Goal: Transaction & Acquisition: Purchase product/service

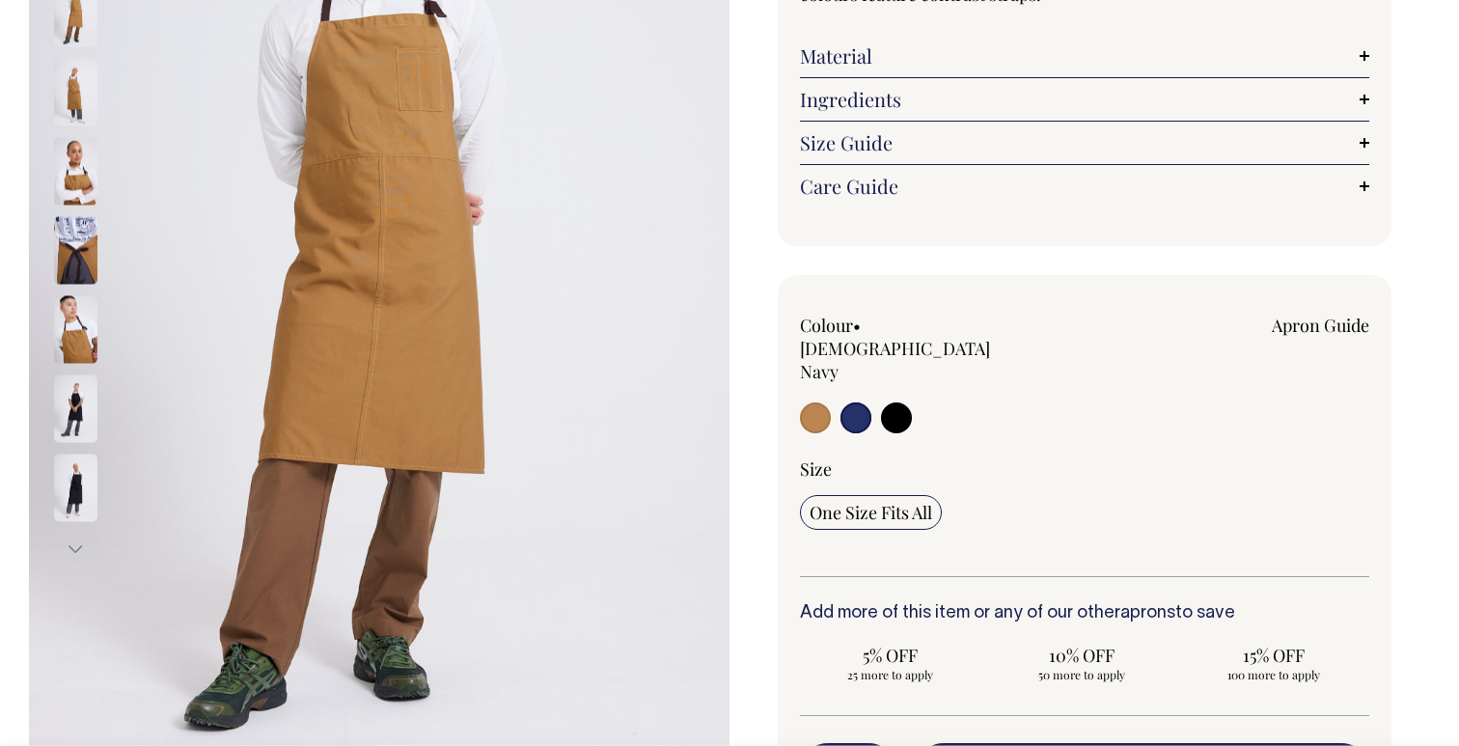
click at [850, 402] on input "radio" at bounding box center [856, 417] width 31 height 31
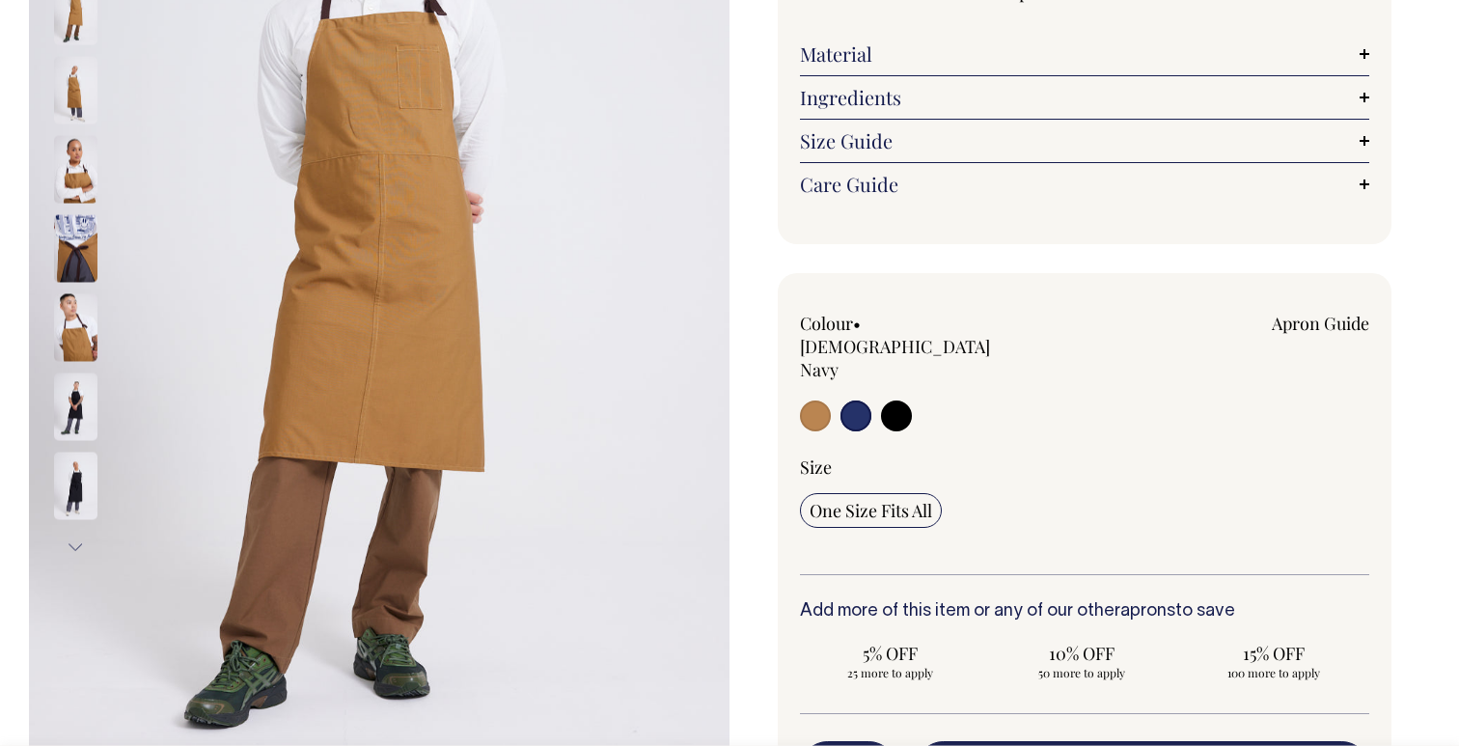
scroll to position [379, 0]
click at [857, 400] on input "radio" at bounding box center [856, 415] width 31 height 31
click at [859, 400] on input "radio" at bounding box center [856, 415] width 31 height 31
click at [891, 400] on input "radio" at bounding box center [896, 415] width 31 height 31
radio input "true"
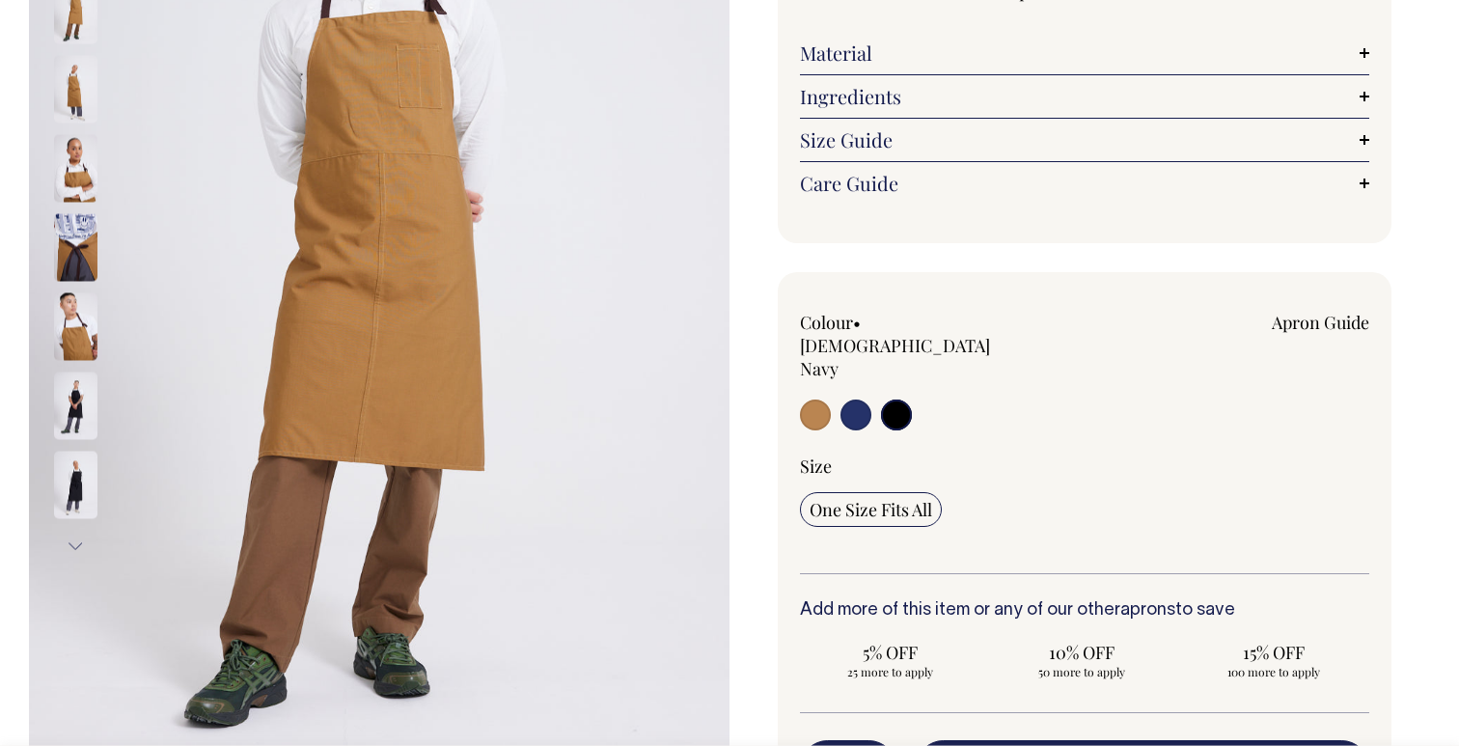
radio input "true"
select select "Black"
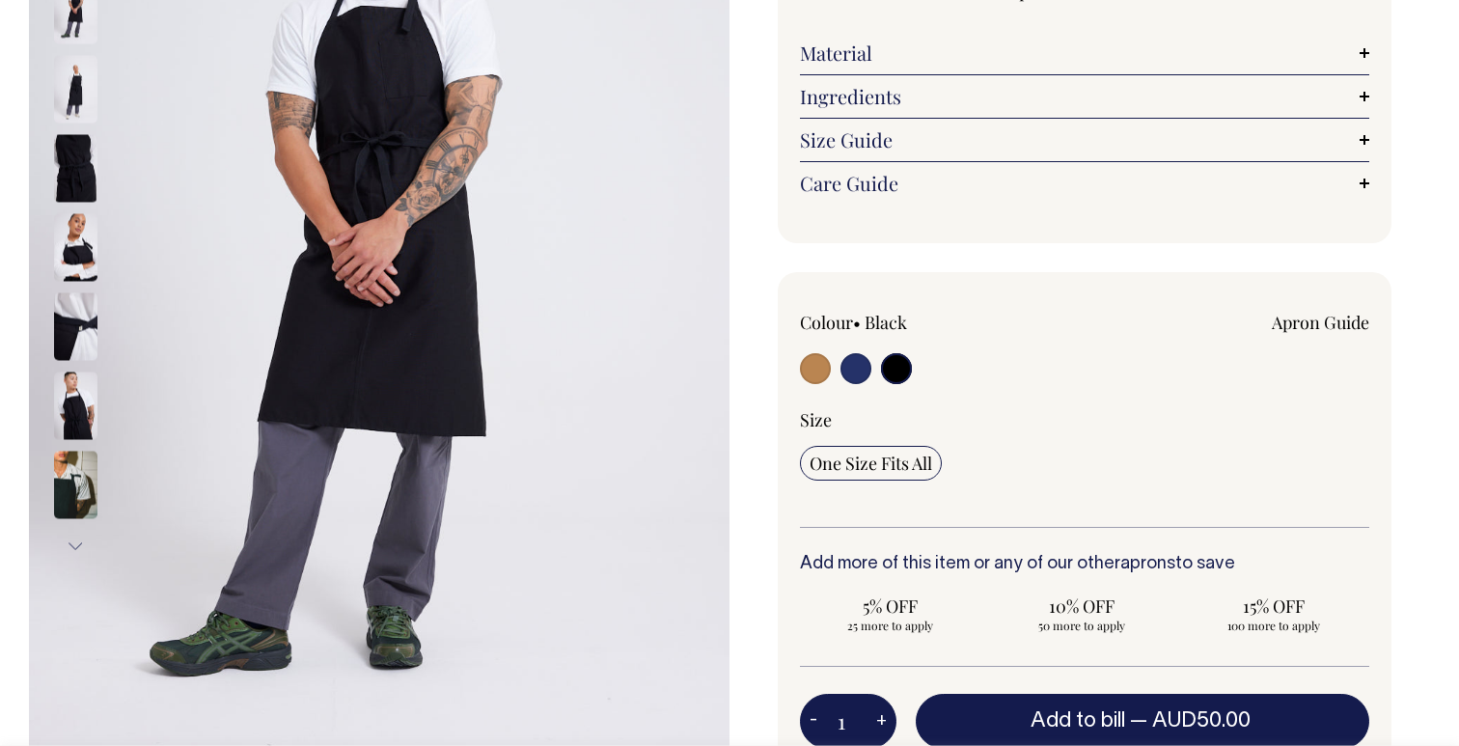
click at [849, 368] on input "radio" at bounding box center [856, 368] width 31 height 31
radio input "true"
select select "[DEMOGRAPHIC_DATA] Navy"
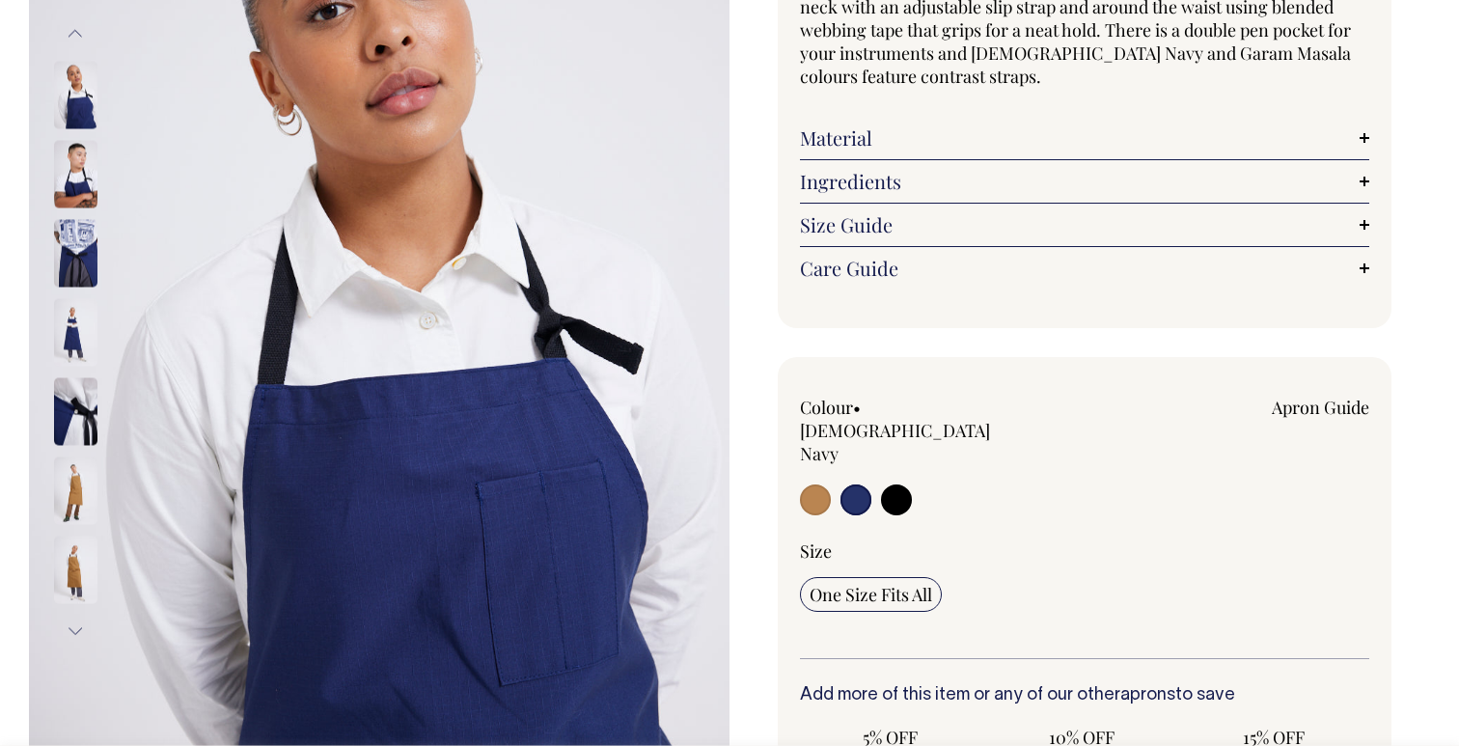
click at [887, 484] on input "radio" at bounding box center [896, 499] width 31 height 31
radio input "true"
select select "Black"
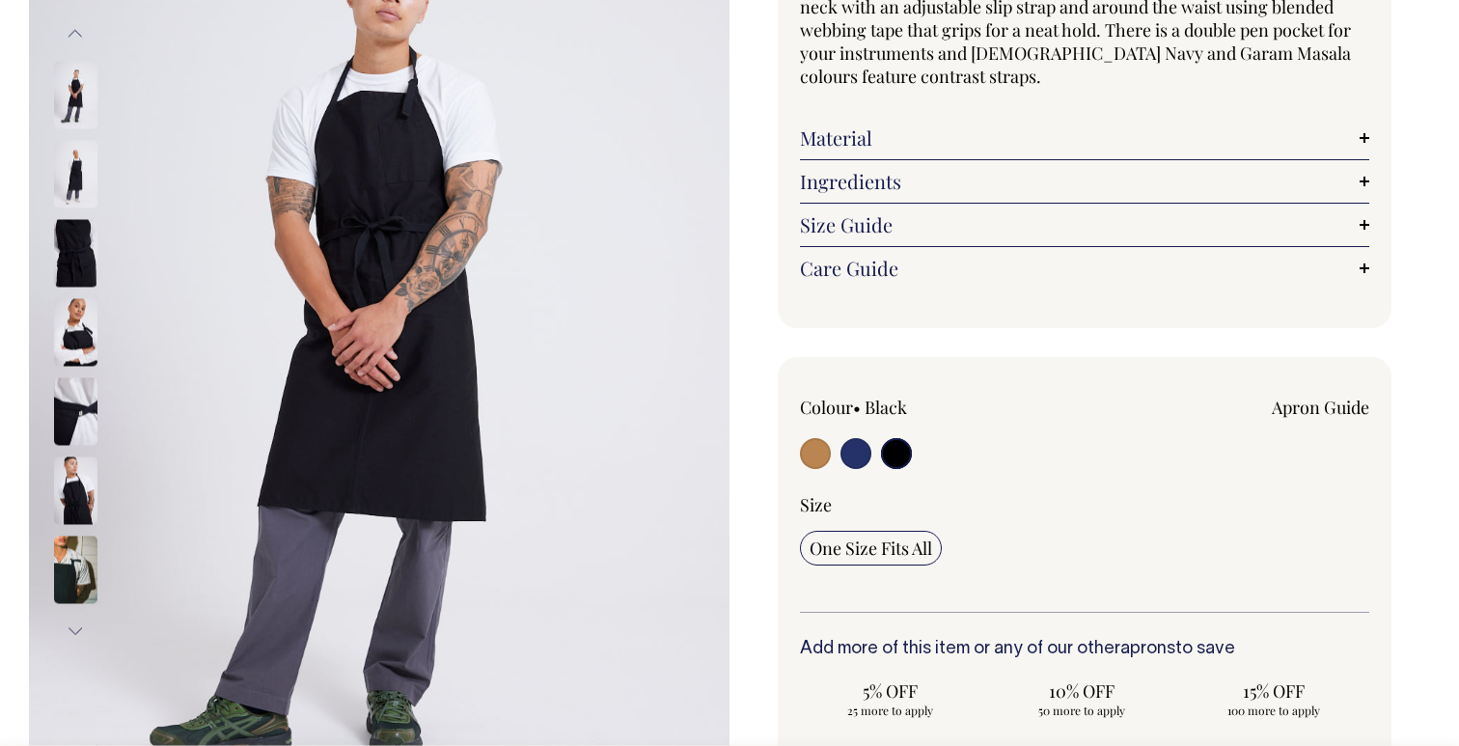
click at [854, 450] on input "radio" at bounding box center [856, 453] width 31 height 31
radio input "true"
select select "[DEMOGRAPHIC_DATA] Navy"
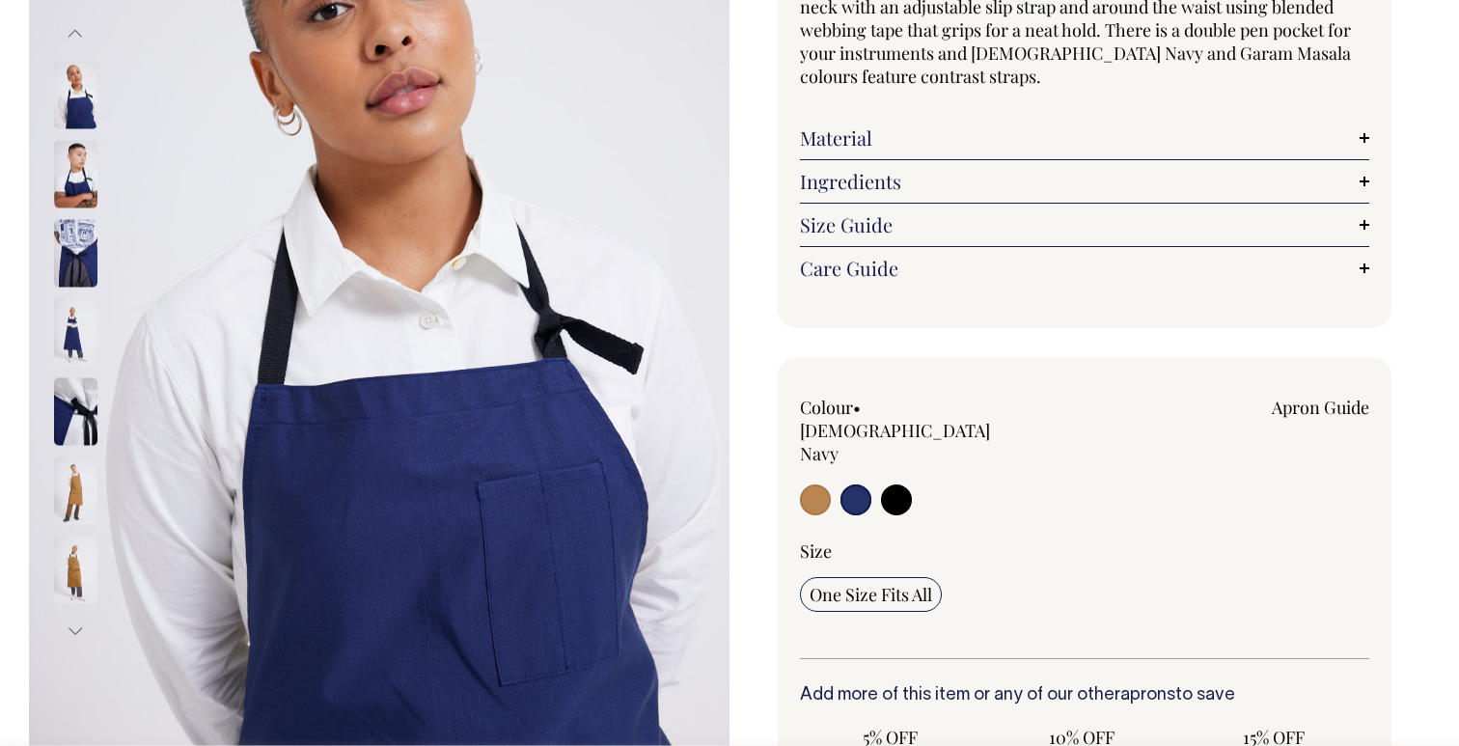
click at [83, 194] on img at bounding box center [75, 174] width 43 height 68
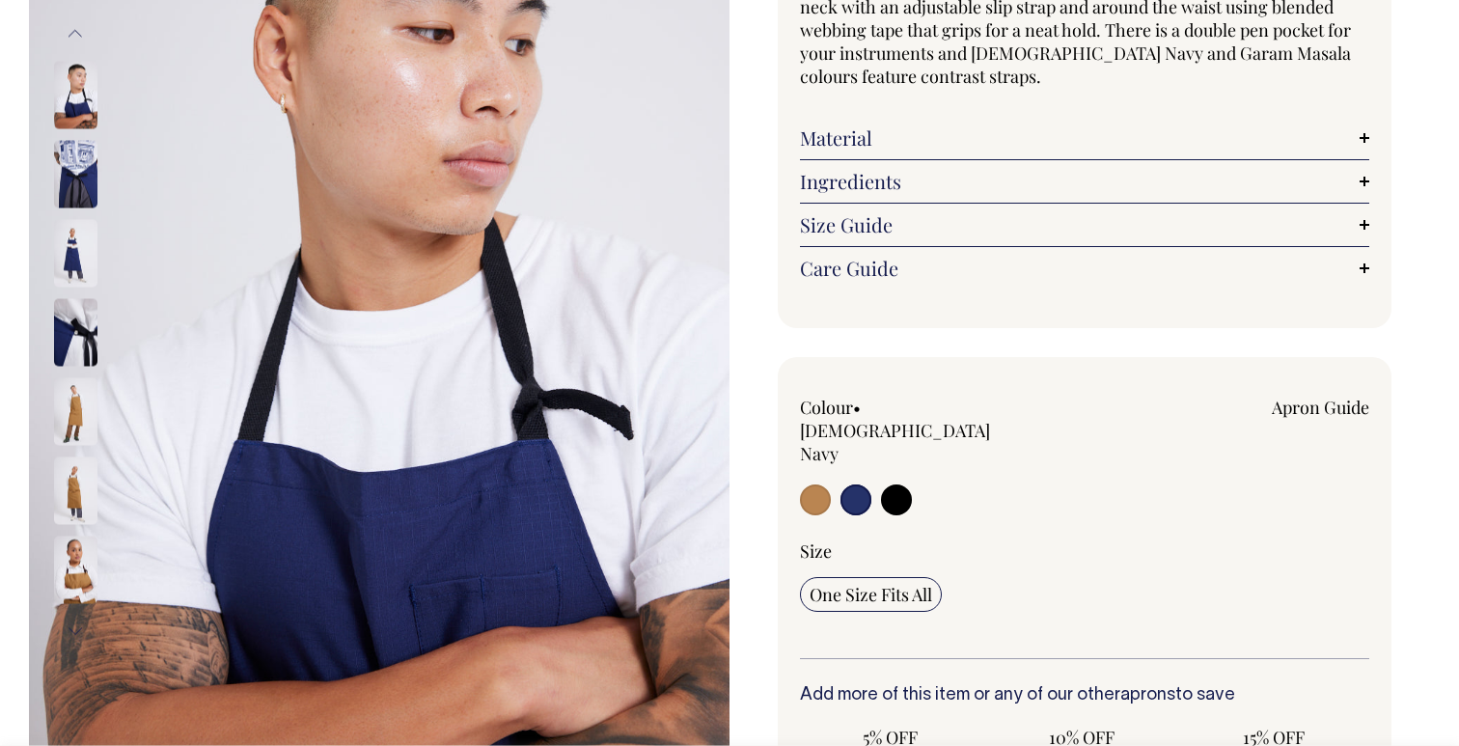
click at [68, 338] on img at bounding box center [75, 332] width 43 height 68
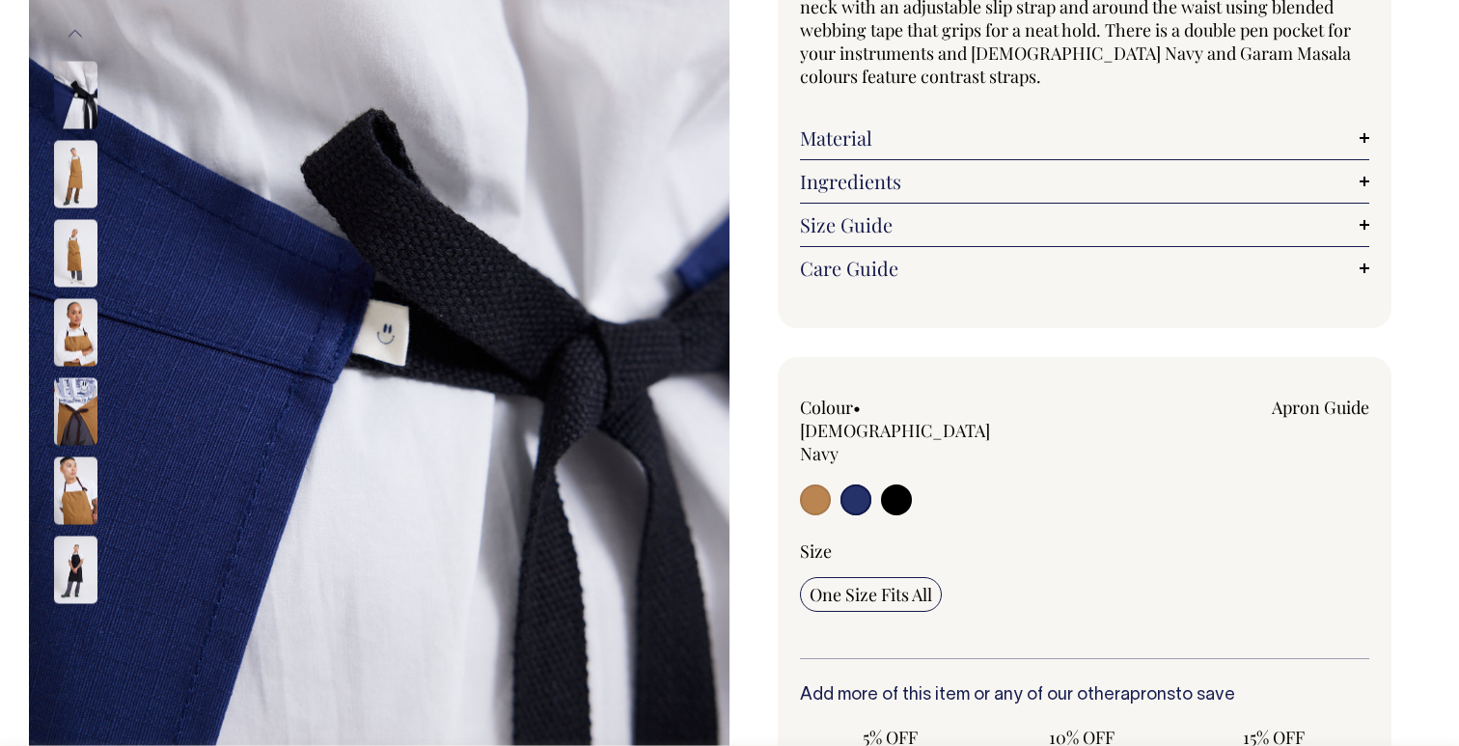
click at [76, 405] on img at bounding box center [75, 411] width 43 height 68
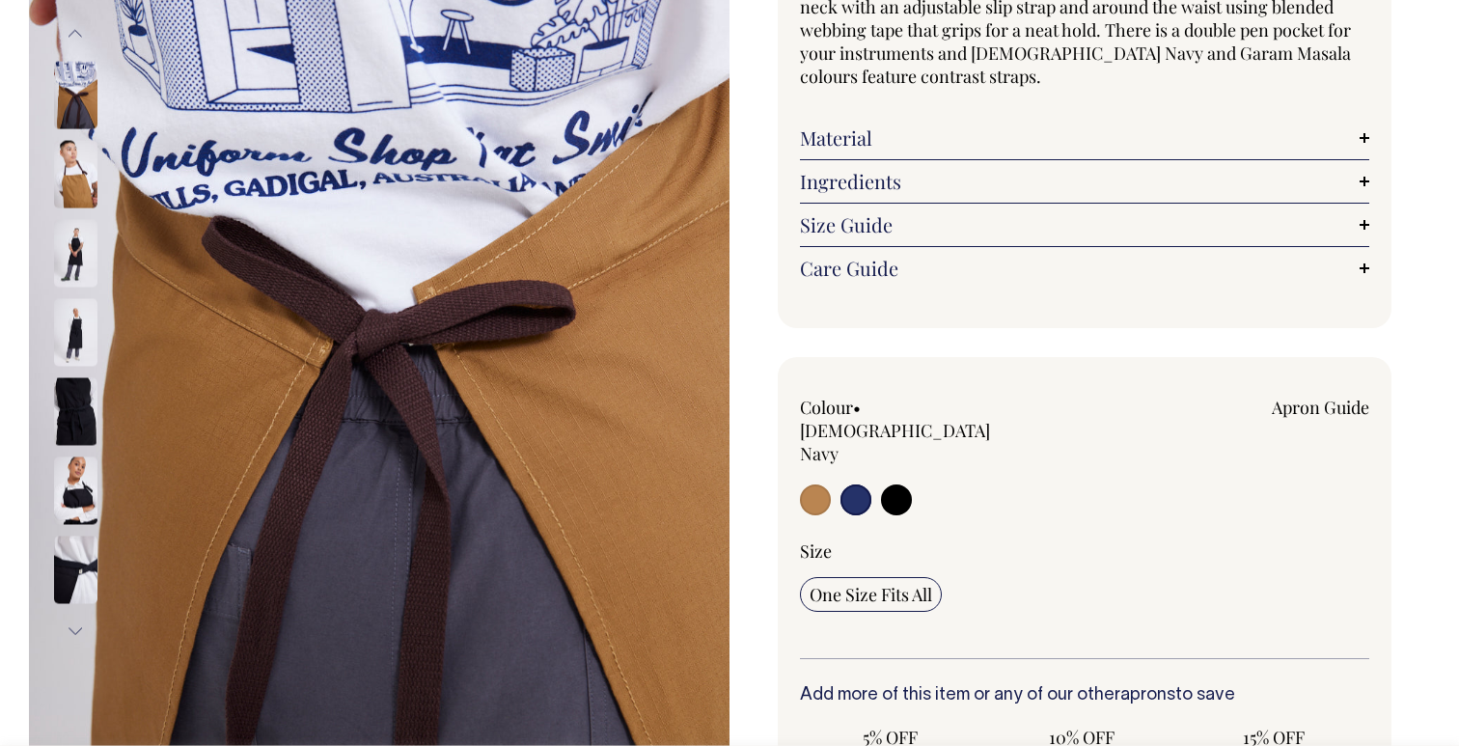
click at [78, 333] on img at bounding box center [75, 332] width 43 height 68
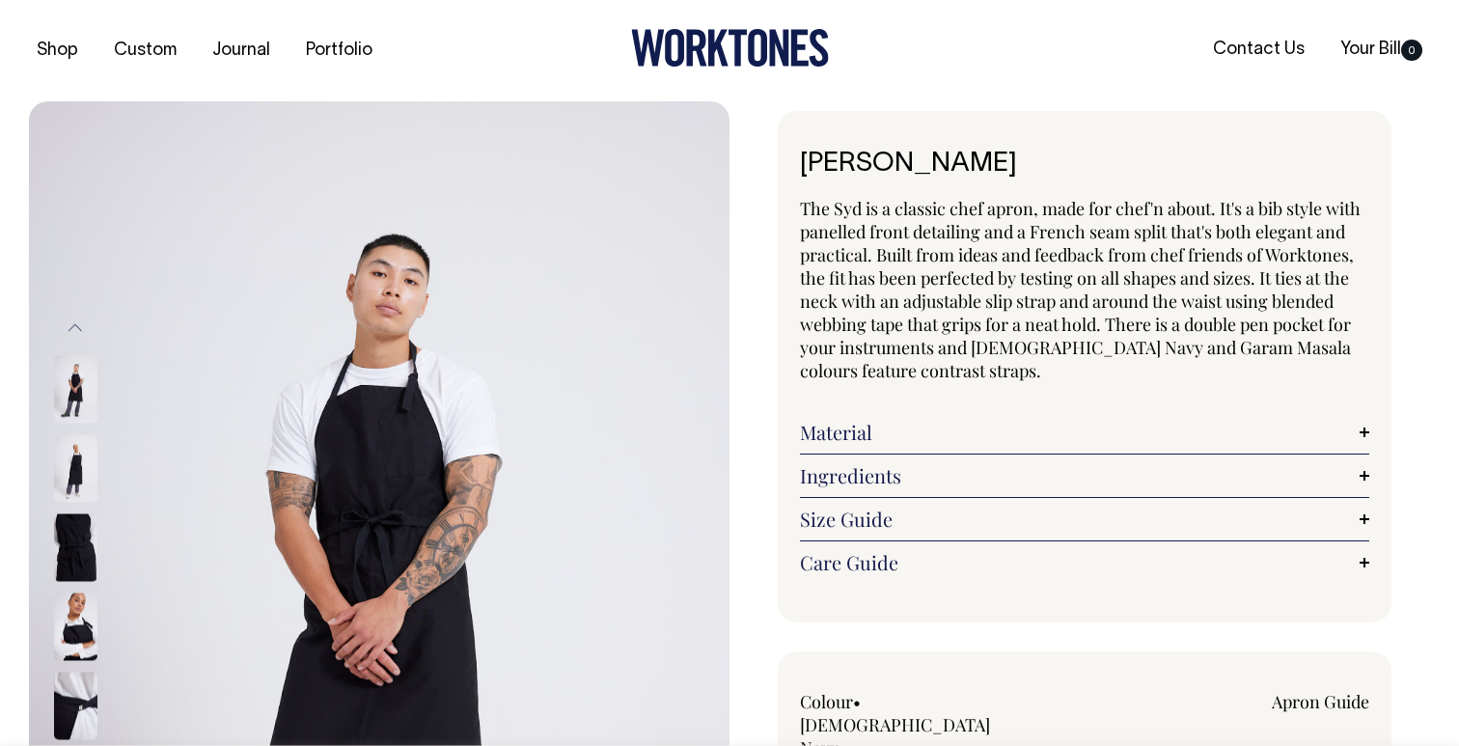
click at [88, 370] on img at bounding box center [75, 389] width 43 height 68
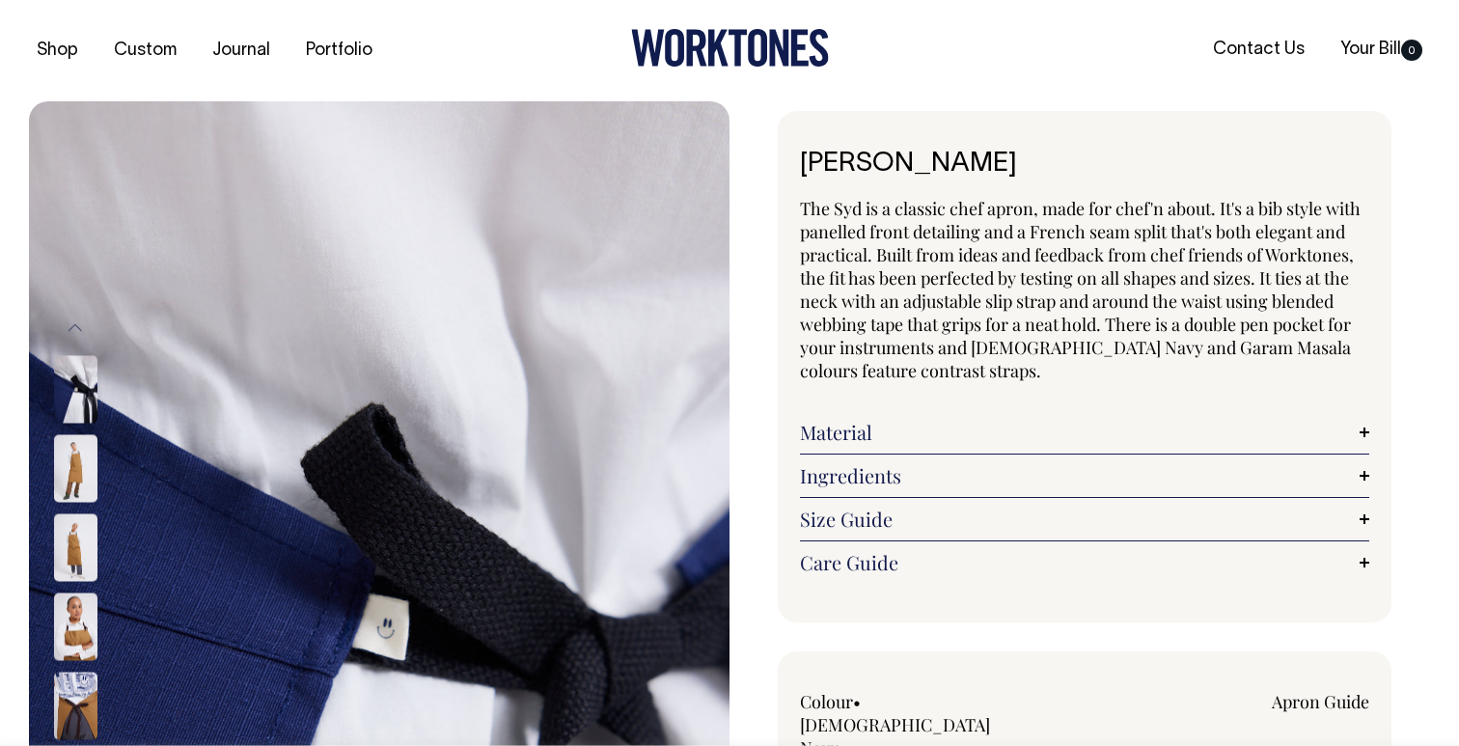
click at [71, 375] on img at bounding box center [75, 389] width 43 height 68
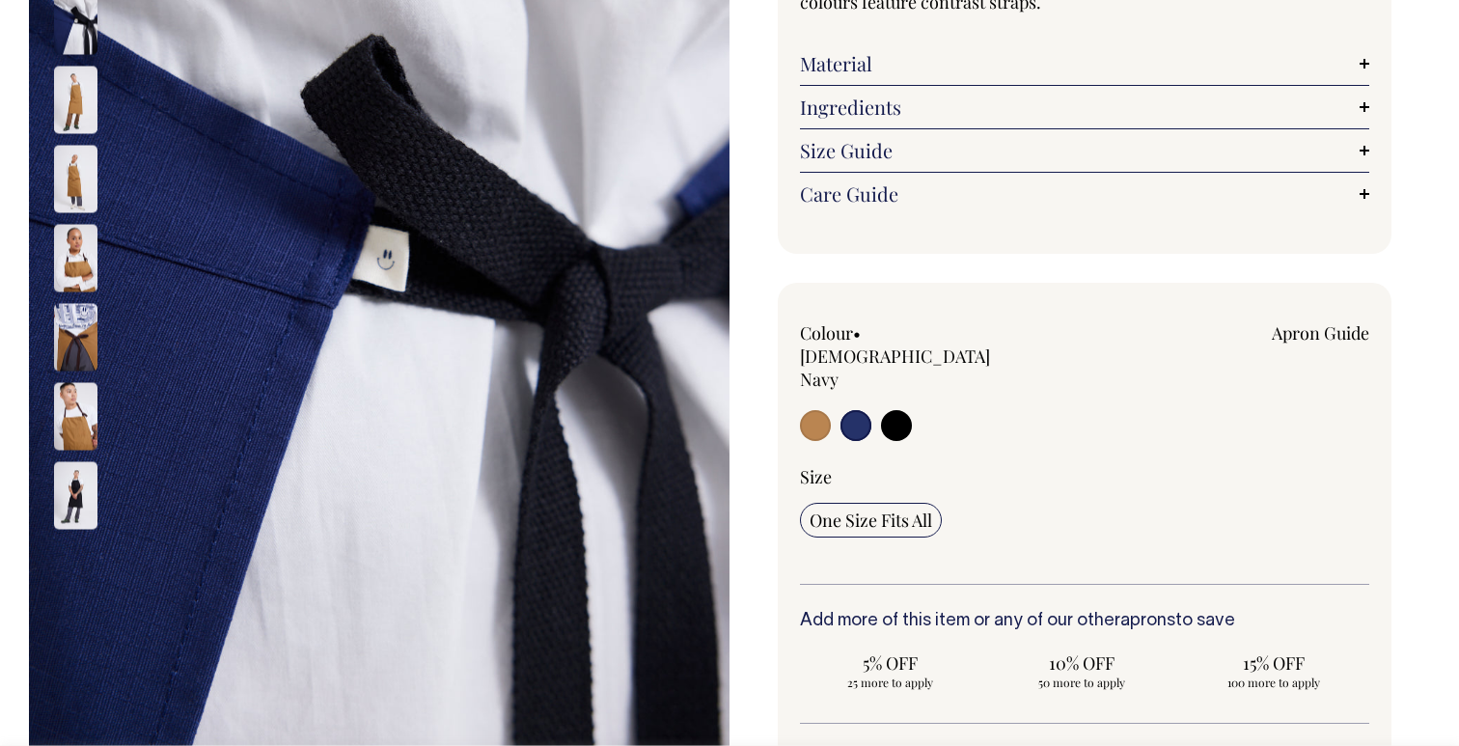
click at [854, 410] on input "radio" at bounding box center [856, 425] width 31 height 31
